Goal: Transaction & Acquisition: Obtain resource

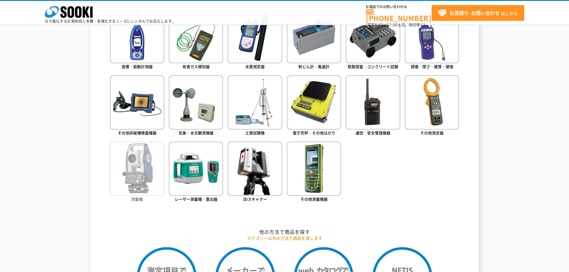
click at [128, 174] on img at bounding box center [137, 169] width 54 height 54
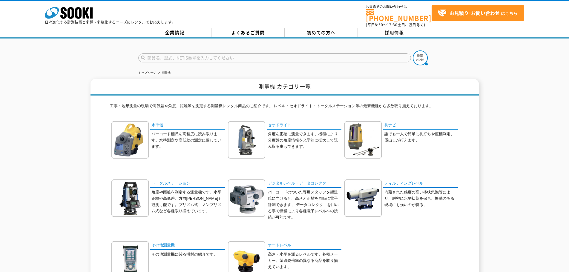
scroll to position [30, 0]
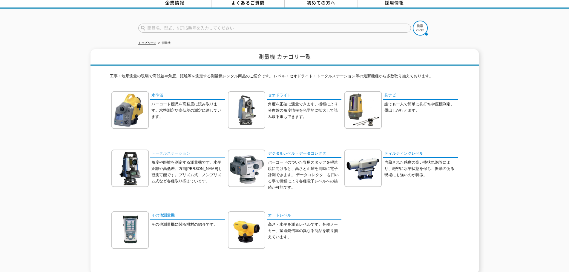
click at [187, 150] on link "トータルステーション" at bounding box center [187, 154] width 75 height 9
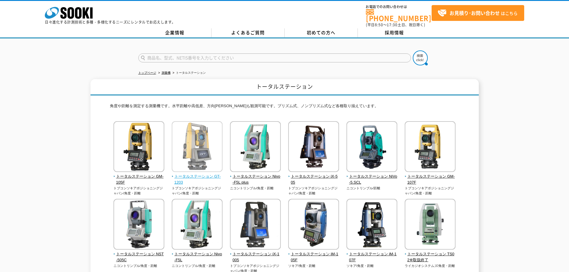
click at [192, 177] on span "トータルステーション GT-1203" at bounding box center [197, 179] width 51 height 13
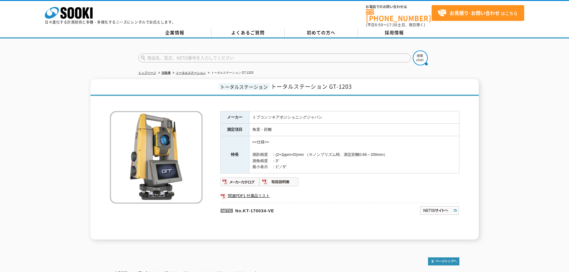
scroll to position [49, 0]
